Goal: Task Accomplishment & Management: Manage account settings

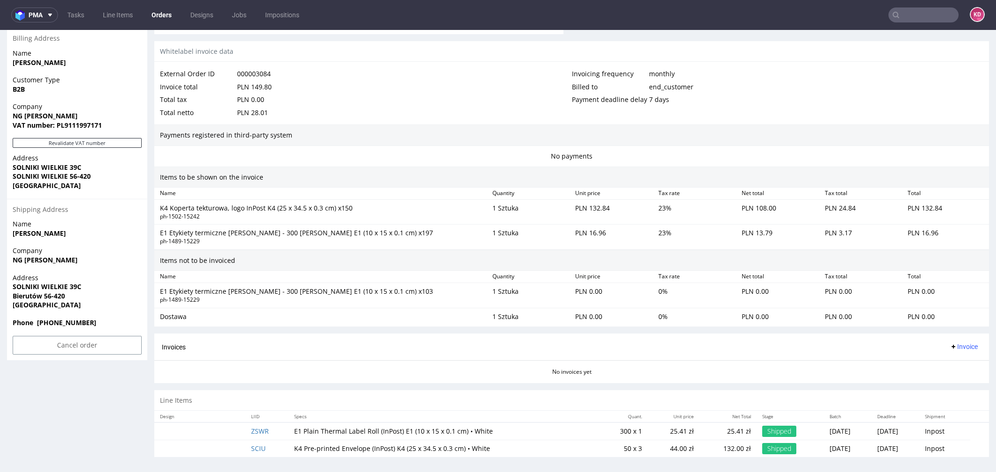
scroll to position [445, 0]
drag, startPoint x: 86, startPoint y: 286, endPoint x: 11, endPoint y: 287, distance: 75.7
click at [10, 287] on div "Address SOLNIKI WIELKIE 39C Bierutów 56-420 Poland" at bounding box center [77, 295] width 140 height 45
copy strong "SOLNIKI WIELKIE 39C"
click at [84, 308] on span "[GEOGRAPHIC_DATA]" at bounding box center [77, 305] width 129 height 9
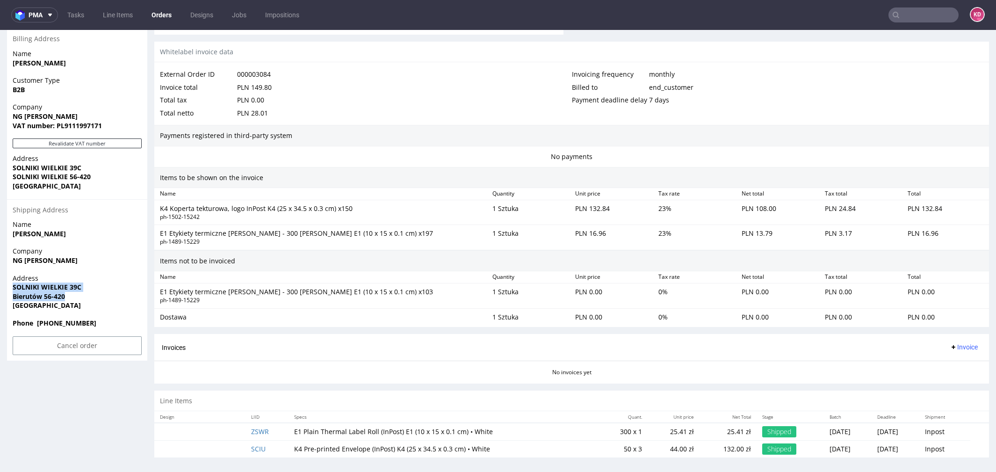
drag, startPoint x: 75, startPoint y: 299, endPoint x: 9, endPoint y: 288, distance: 66.8
click at [9, 288] on div "Address SOLNIKI WIELKIE 39C Bierutów 56-420 Poland" at bounding box center [77, 295] width 140 height 45
copy p "SOLNIKI WIELKIE 39C Bierutów 56-420"
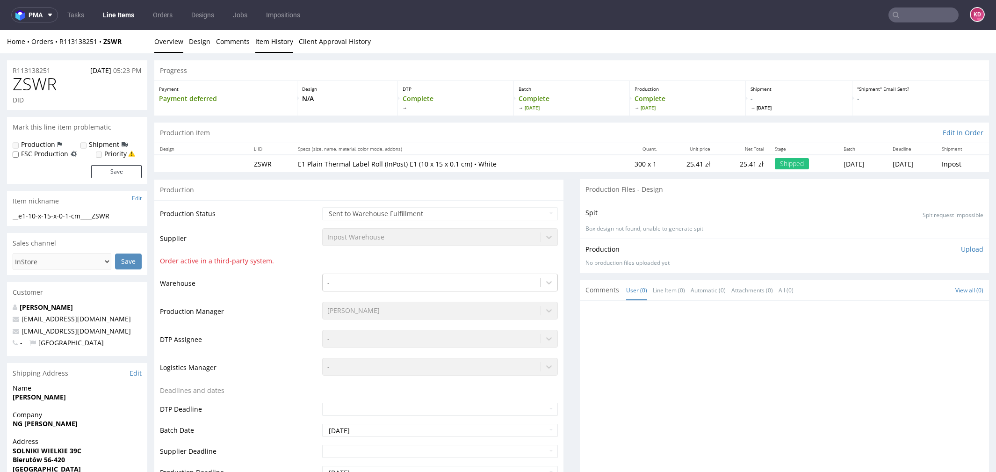
click at [264, 40] on link "Item History" at bounding box center [274, 41] width 38 height 23
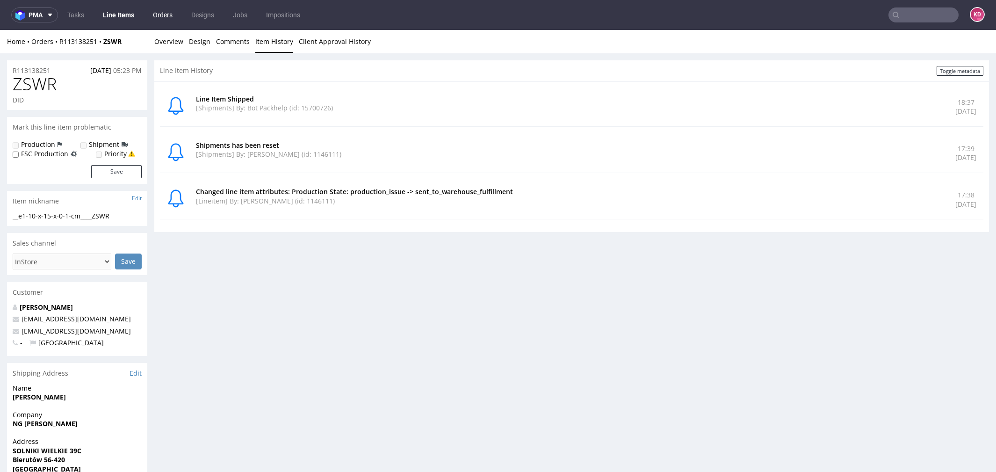
click at [168, 15] on link "Orders" at bounding box center [162, 14] width 31 height 15
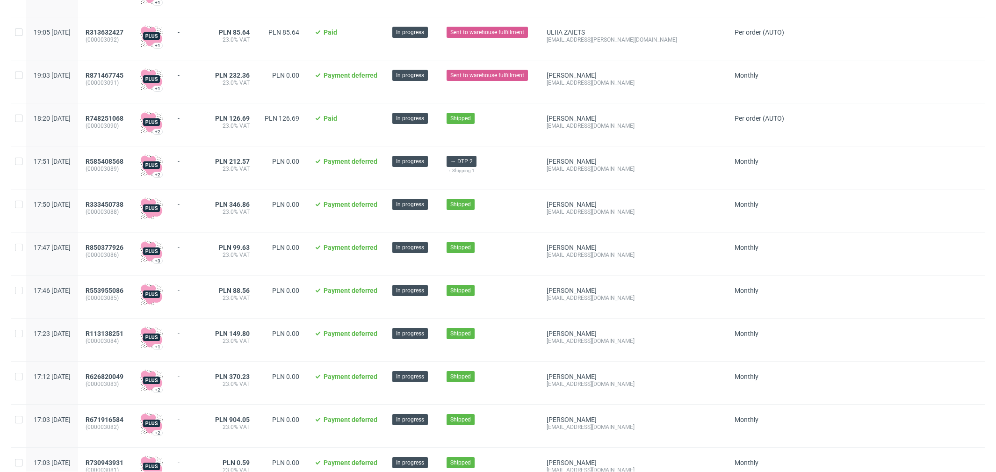
scroll to position [158, 0]
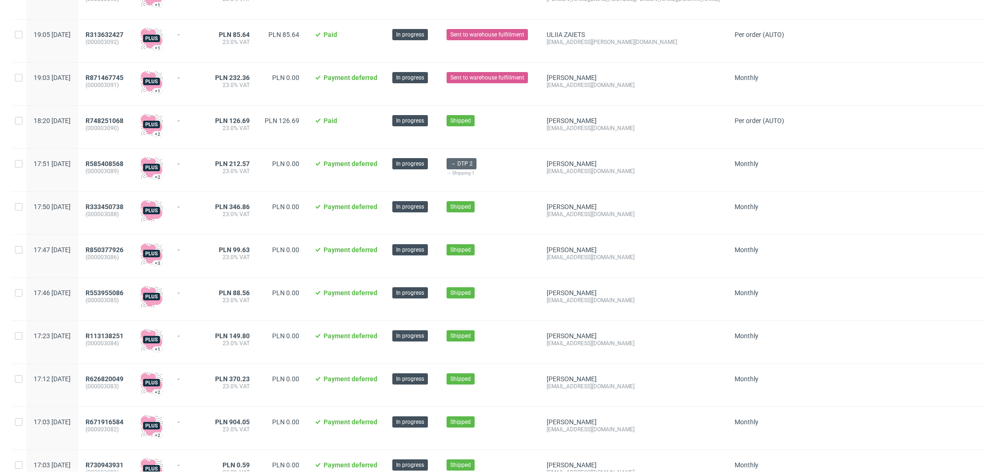
click at [473, 161] on span "→ DTP 2" at bounding box center [461, 163] width 22 height 8
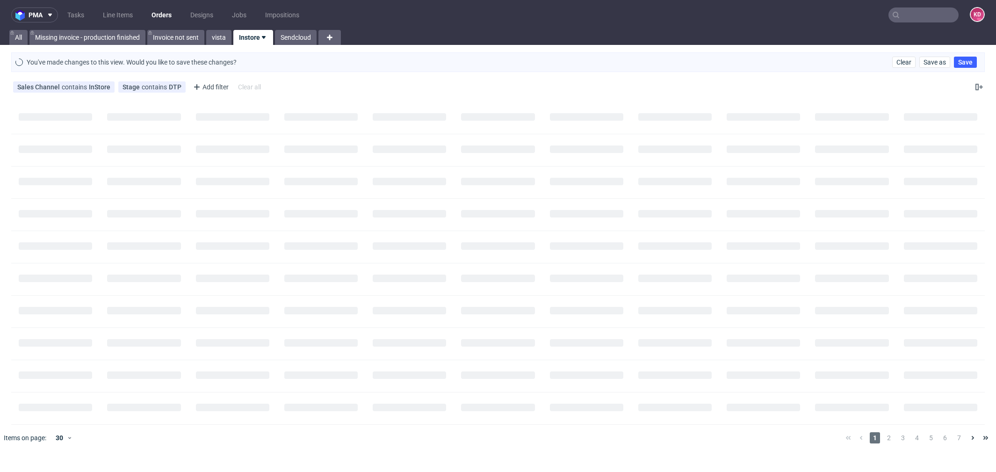
scroll to position [0, 0]
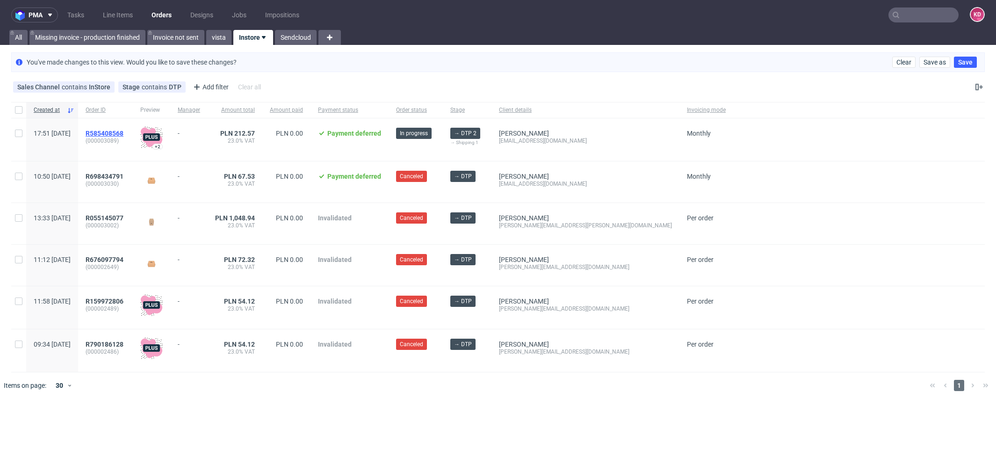
click at [123, 134] on span "R585408568" at bounding box center [105, 132] width 38 height 7
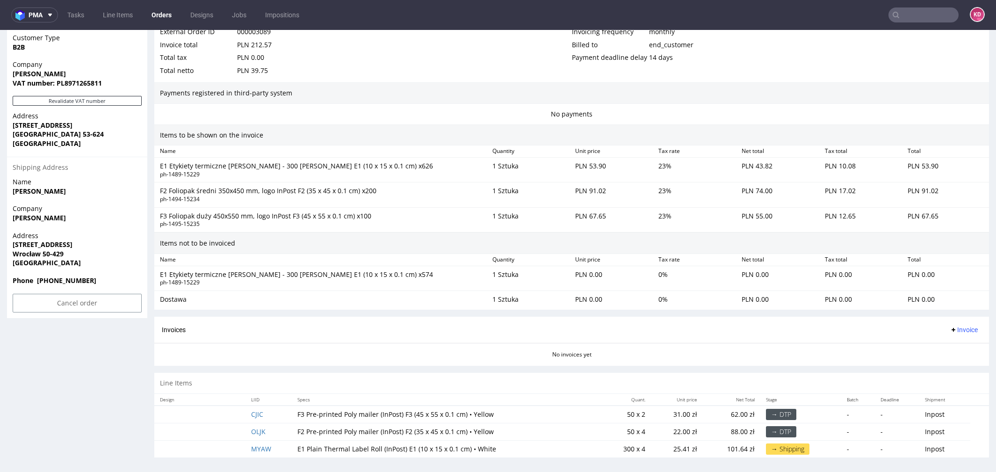
scroll to position [3, 0]
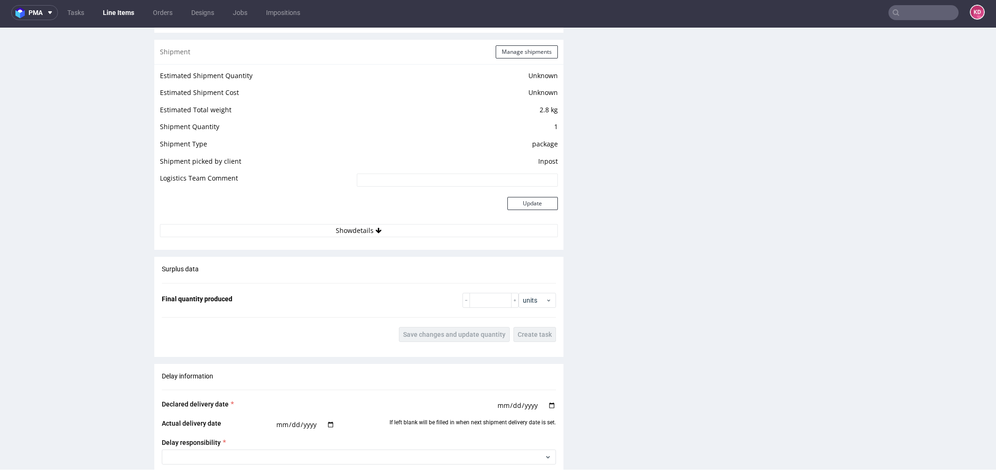
scroll to position [754, 0]
click at [354, 230] on button "Show details" at bounding box center [359, 231] width 398 height 13
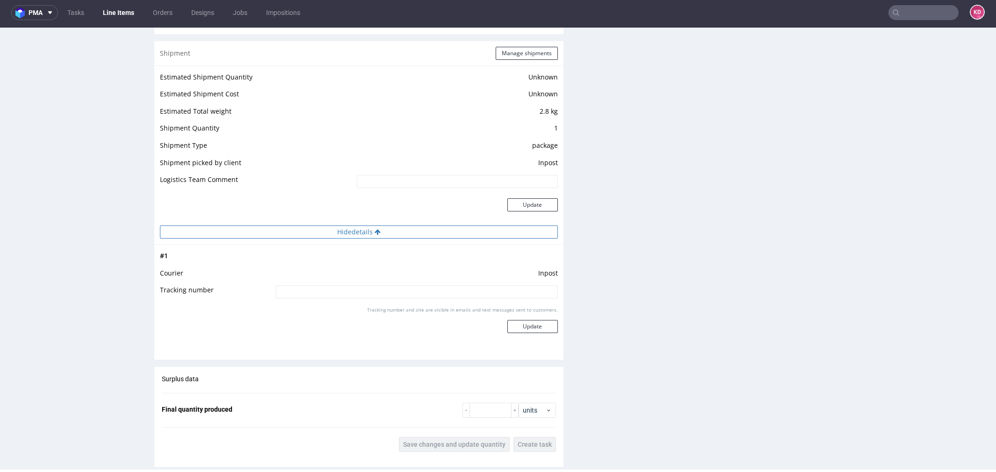
click at [354, 231] on button "Hide details" at bounding box center [359, 231] width 398 height 13
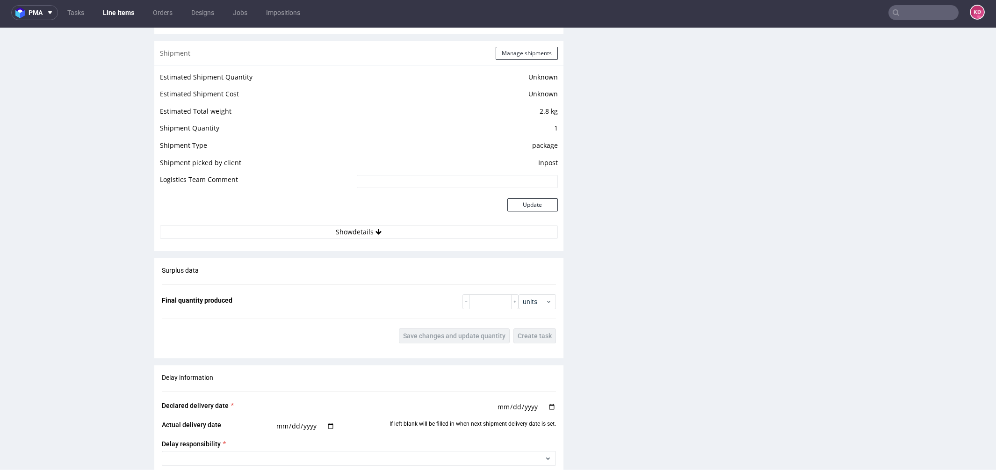
scroll to position [1122, 0]
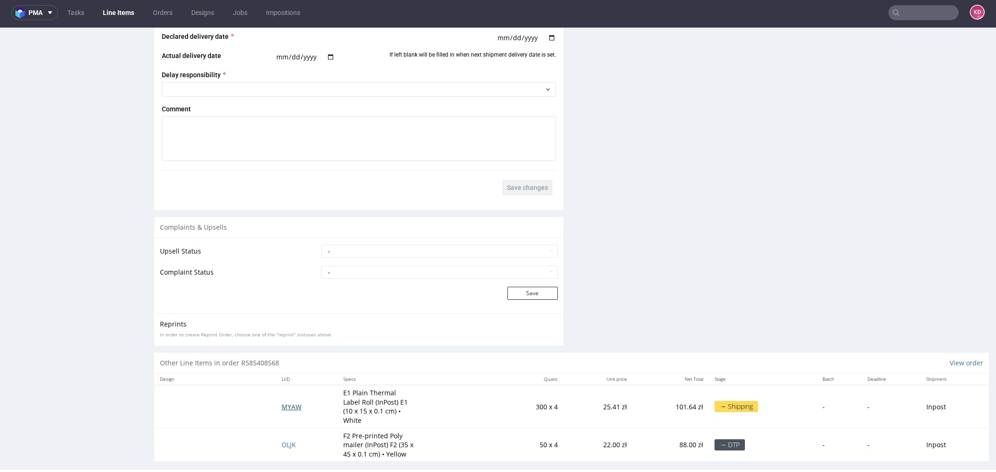
click at [287, 402] on span "MYAW" at bounding box center [291, 406] width 20 height 9
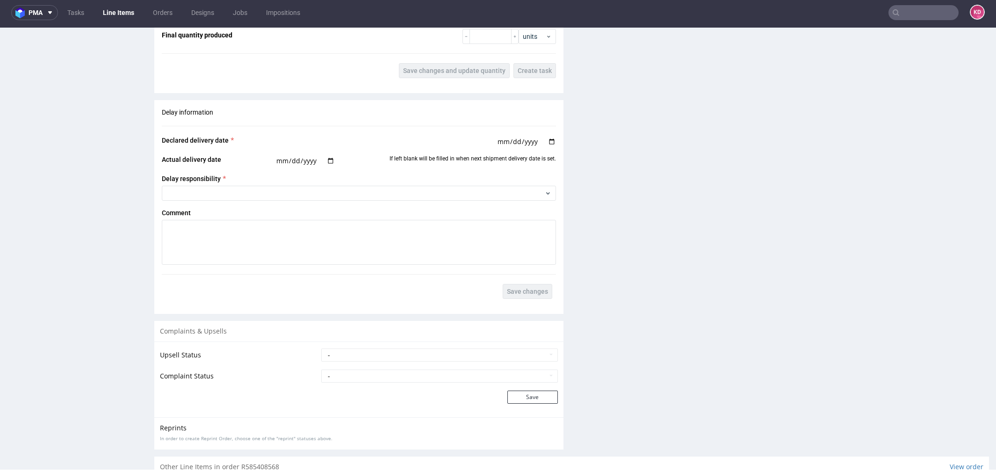
scroll to position [780, 0]
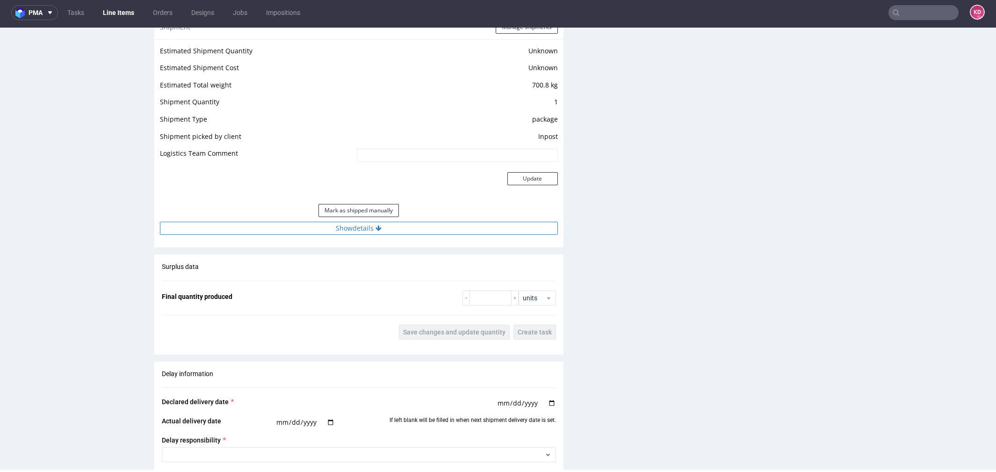
click at [364, 229] on button "Show details" at bounding box center [359, 228] width 398 height 13
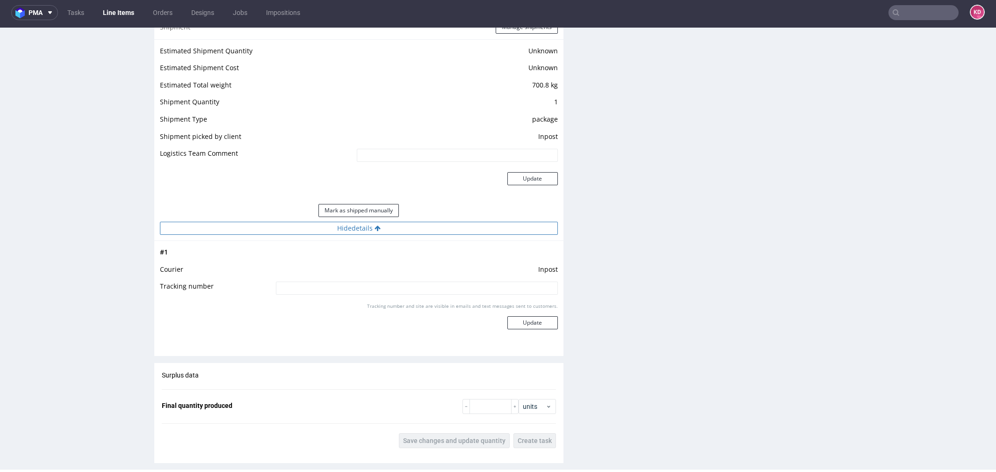
click at [364, 229] on button "Hide details" at bounding box center [359, 228] width 398 height 13
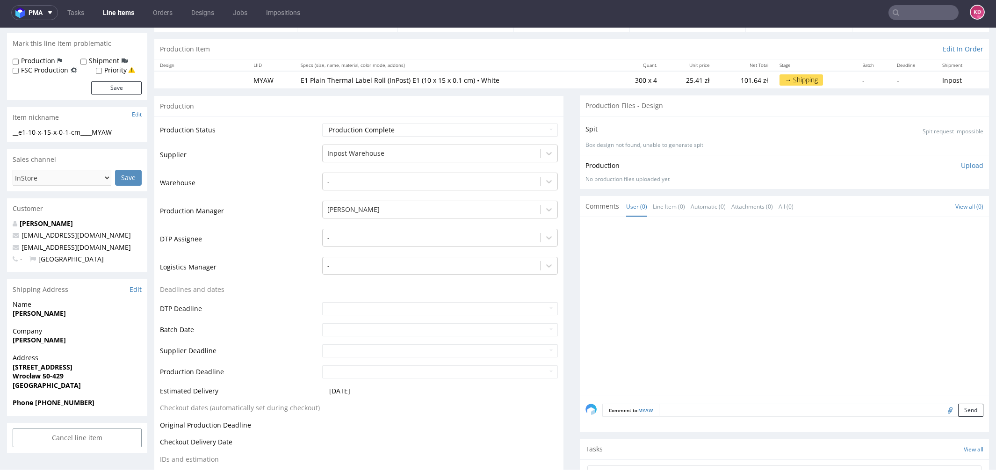
scroll to position [0, 0]
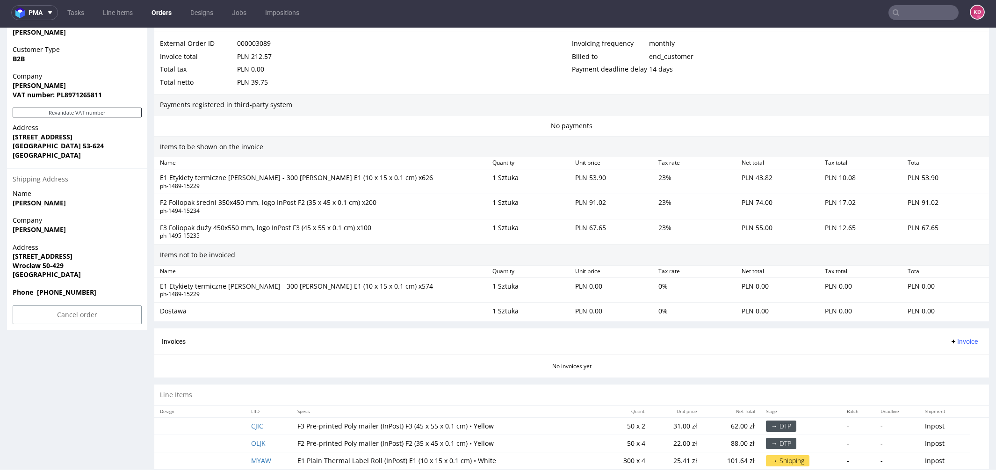
scroll to position [488, 0]
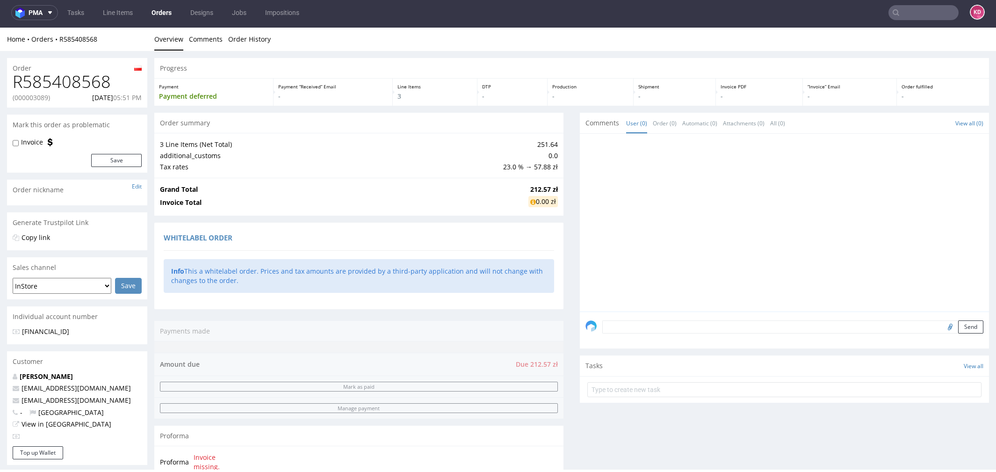
click at [165, 7] on link "Orders" at bounding box center [161, 12] width 31 height 15
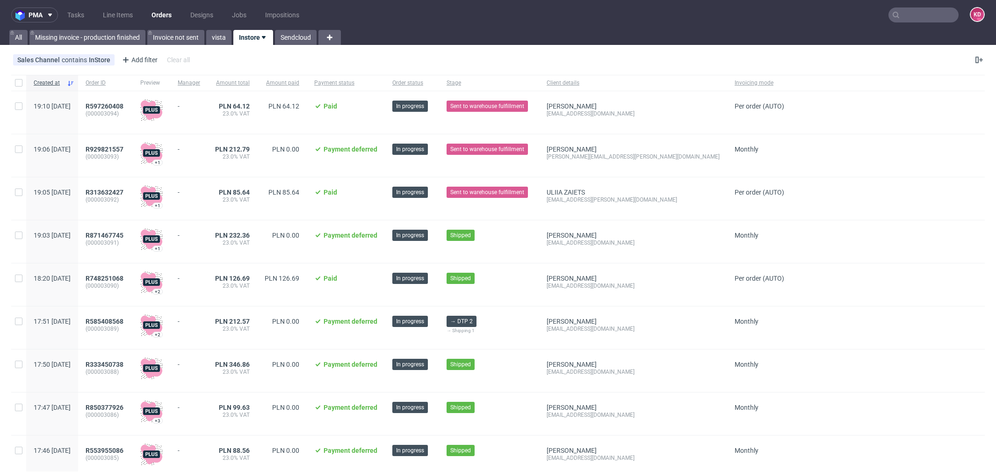
click at [133, 187] on div "R313632427 (000003092)" at bounding box center [105, 198] width 55 height 43
click at [123, 193] on span "R313632427" at bounding box center [105, 191] width 38 height 7
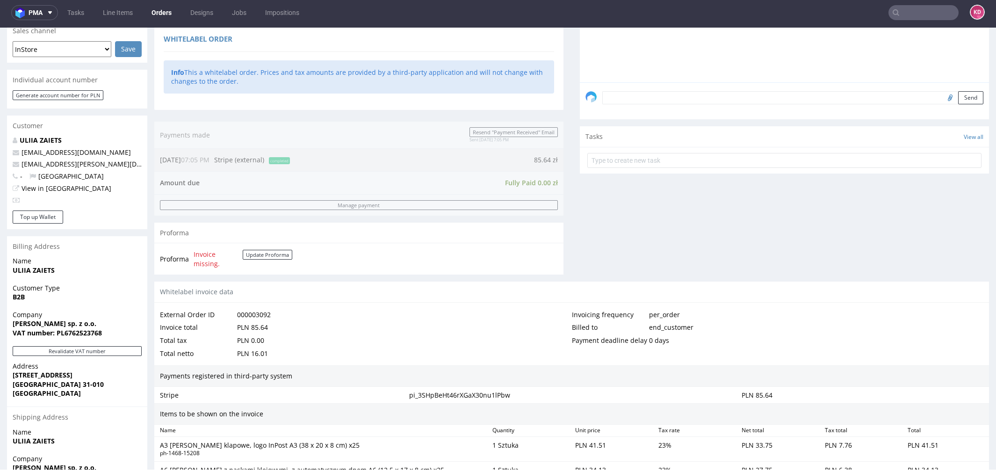
scroll to position [418, 0]
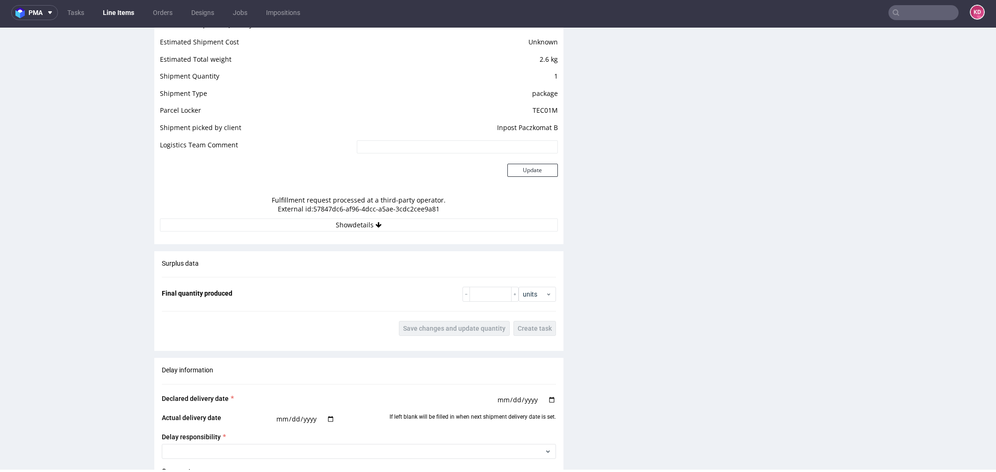
scroll to position [864, 0]
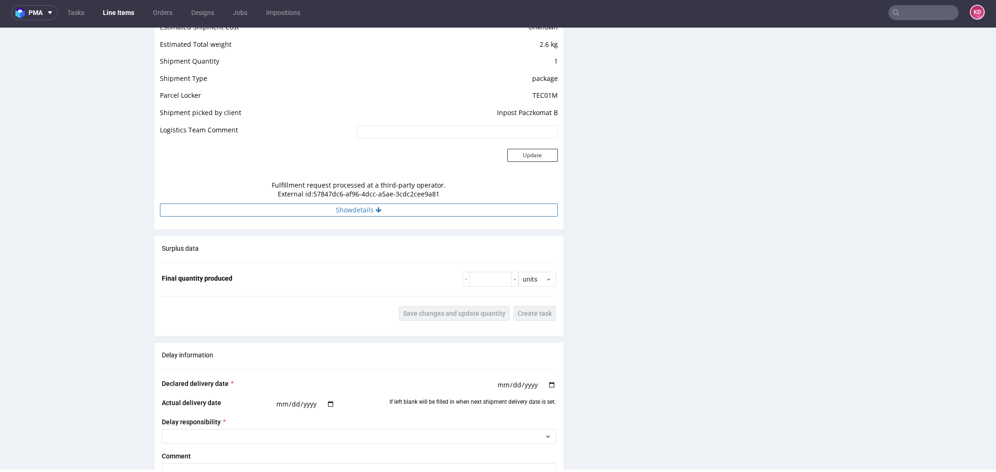
click at [375, 207] on icon at bounding box center [378, 210] width 6 height 7
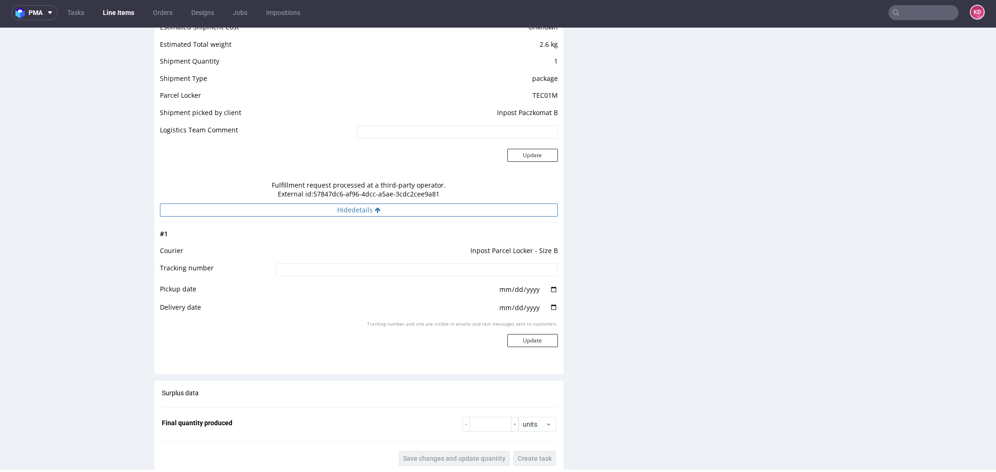
click at [374, 207] on icon at bounding box center [377, 210] width 6 height 7
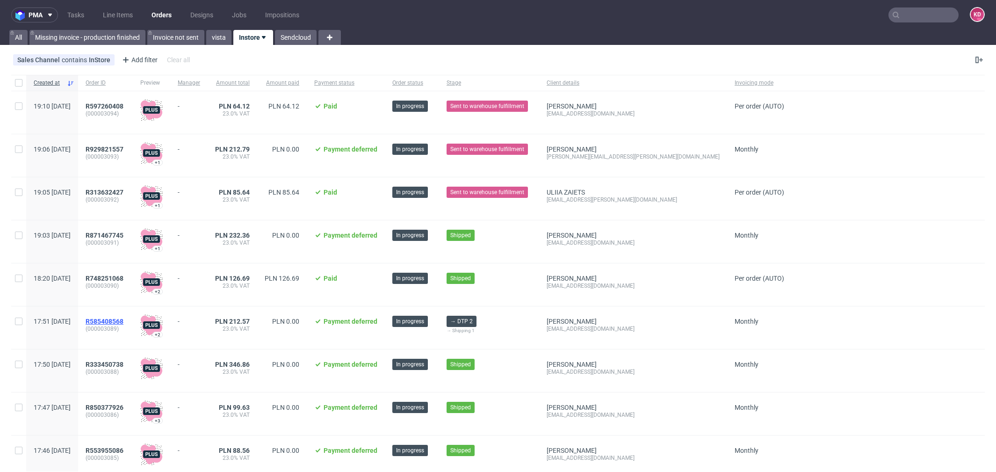
click at [123, 320] on span "R585408568" at bounding box center [105, 320] width 38 height 7
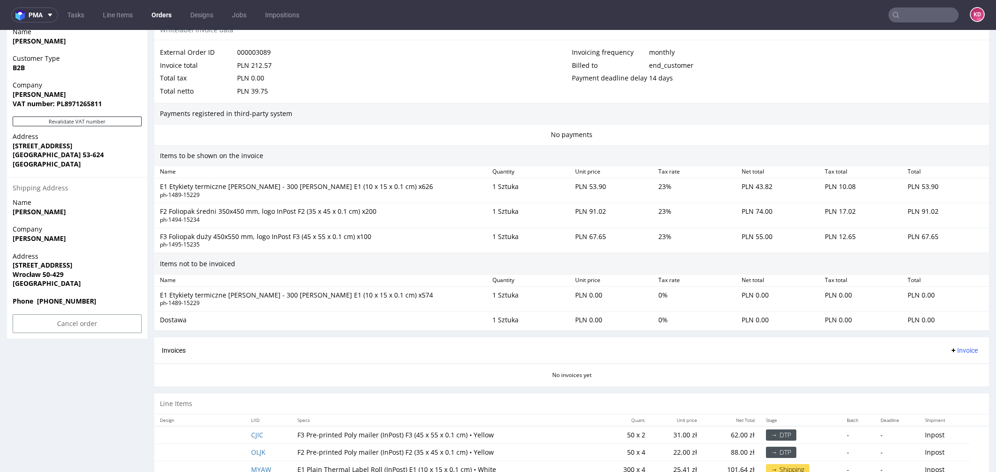
scroll to position [488, 0]
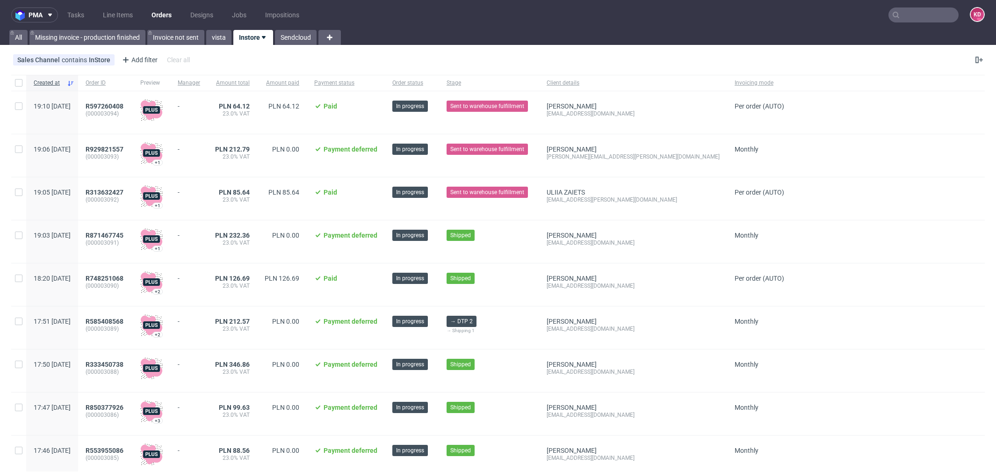
scroll to position [22, 0]
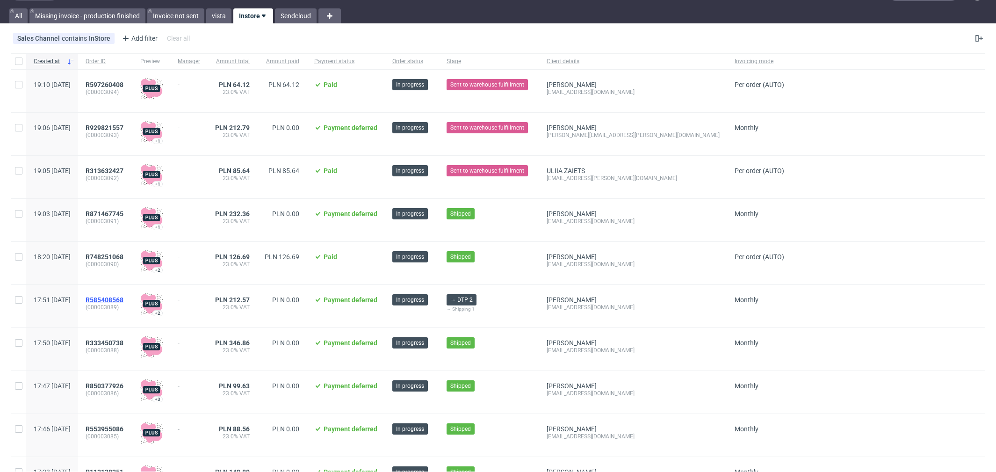
click at [123, 298] on span "R585408568" at bounding box center [105, 299] width 38 height 7
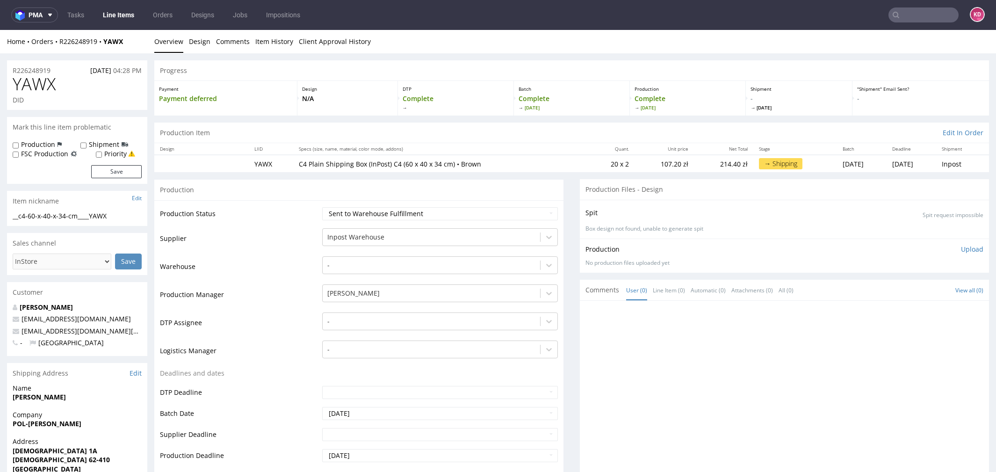
scroll to position [550, 0]
